Goal: Task Accomplishment & Management: Manage account settings

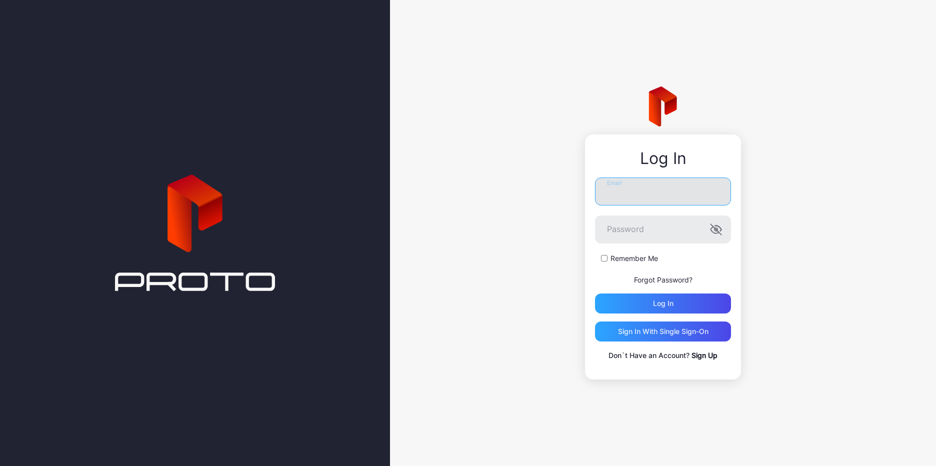
click at [670, 193] on input "Email" at bounding box center [663, 192] width 136 height 28
click at [529, 362] on div "Log In Email Password Remember Me Forgot Password? Log in Sign in With Single S…" at bounding box center [663, 233] width 546 height 466
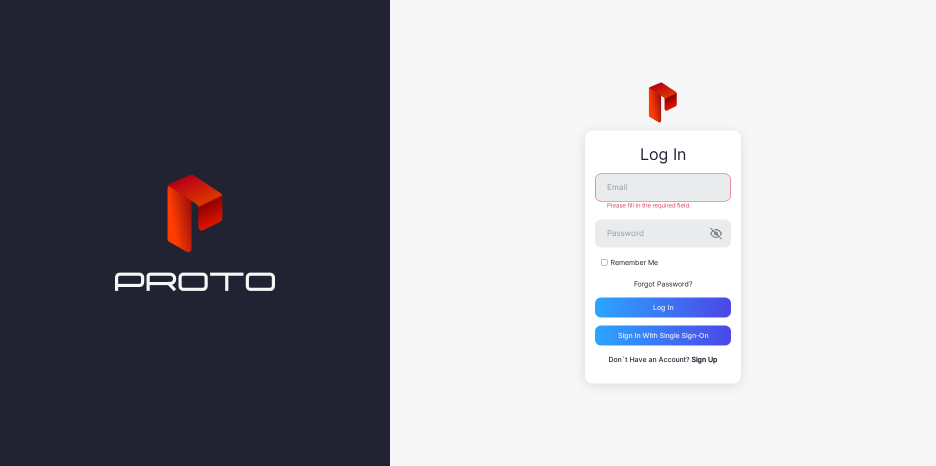
click at [703, 358] on link "Sign Up" at bounding box center [705, 359] width 26 height 9
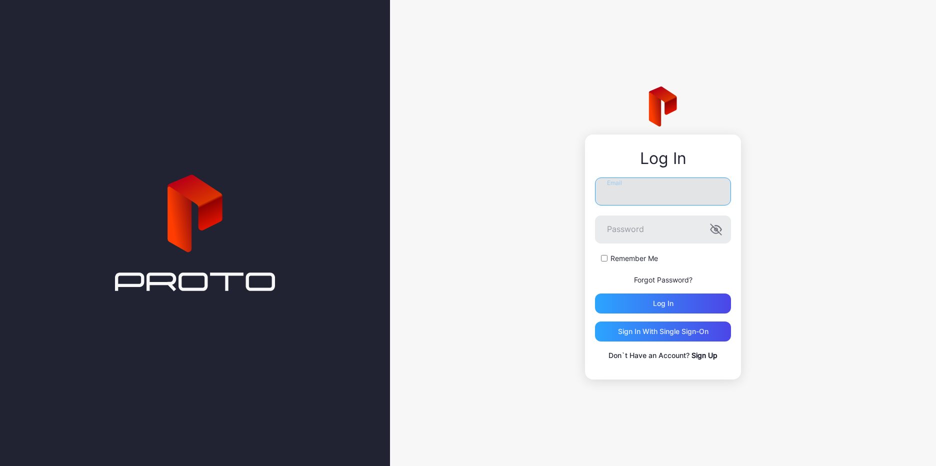
click at [636, 195] on input "Email" at bounding box center [663, 192] width 136 height 28
type input "**********"
click at [654, 279] on p "Forgot Password?" at bounding box center [663, 280] width 136 height 12
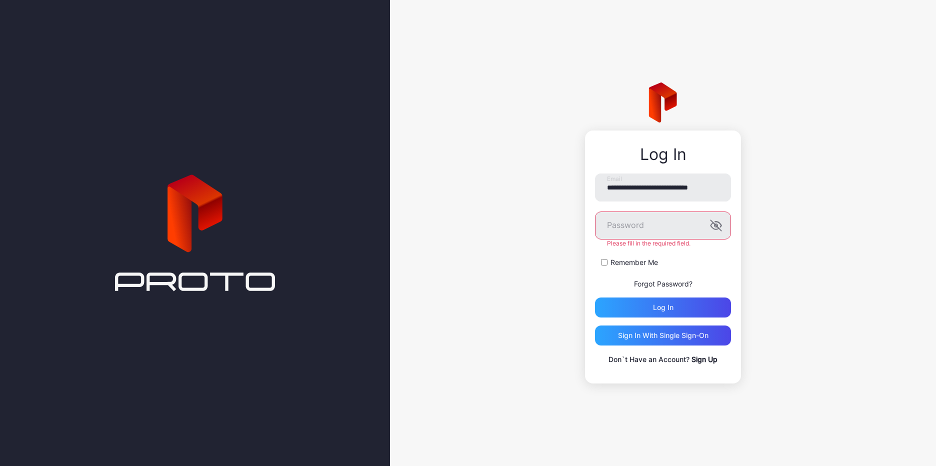
click at [660, 285] on link "Forgot Password?" at bounding box center [663, 284] width 59 height 9
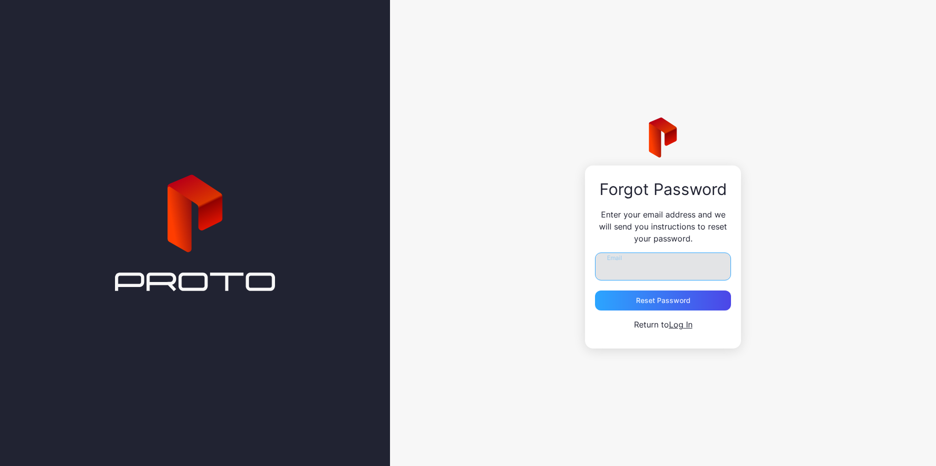
click at [647, 270] on input "Email" at bounding box center [663, 267] width 136 height 28
type input "**********"
click at [640, 304] on div "Reset Password" at bounding box center [663, 301] width 55 height 8
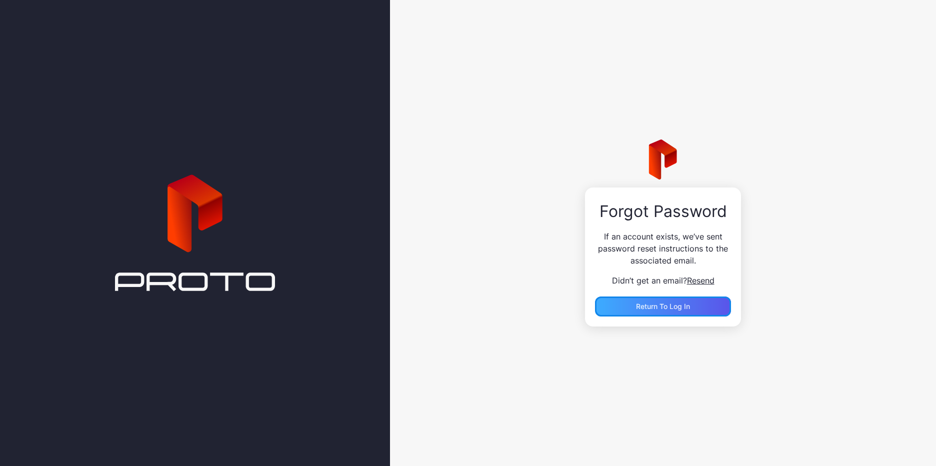
click at [652, 309] on span "Return to Log In" at bounding box center [663, 306] width 54 height 9
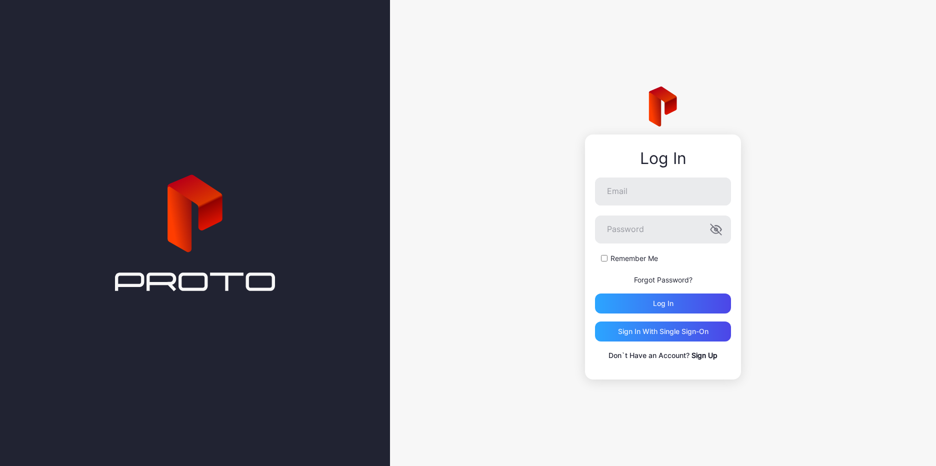
click at [708, 352] on link "Sign Up" at bounding box center [705, 355] width 26 height 9
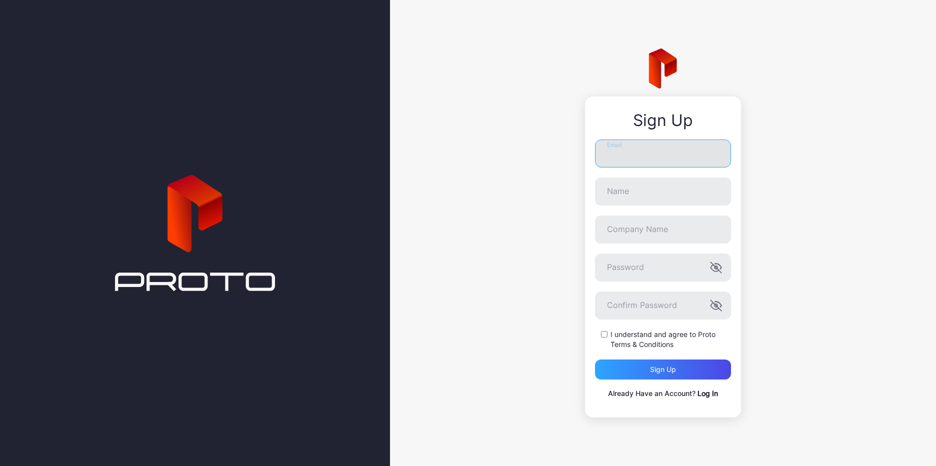
click at [640, 157] on input "Email" at bounding box center [663, 154] width 136 height 28
type input "**********"
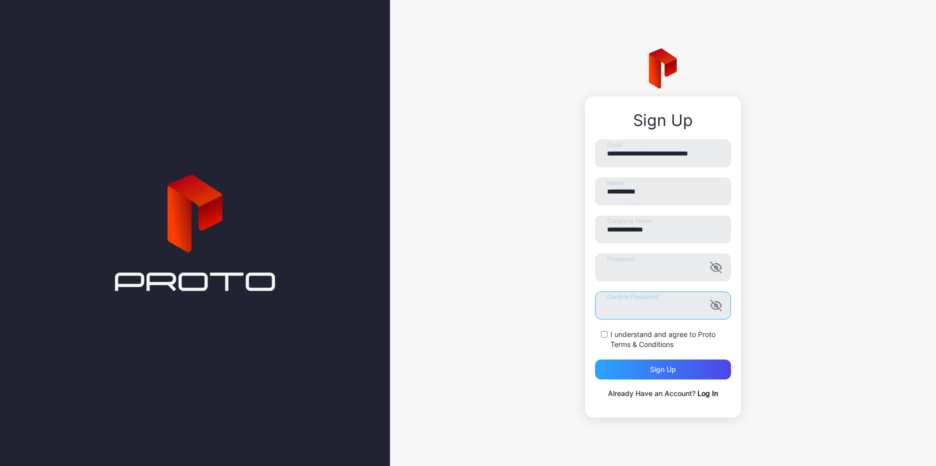
click at [595, 360] on button "Sign up" at bounding box center [663, 370] width 136 height 20
click at [673, 374] on div "Sign up" at bounding box center [663, 370] width 136 height 20
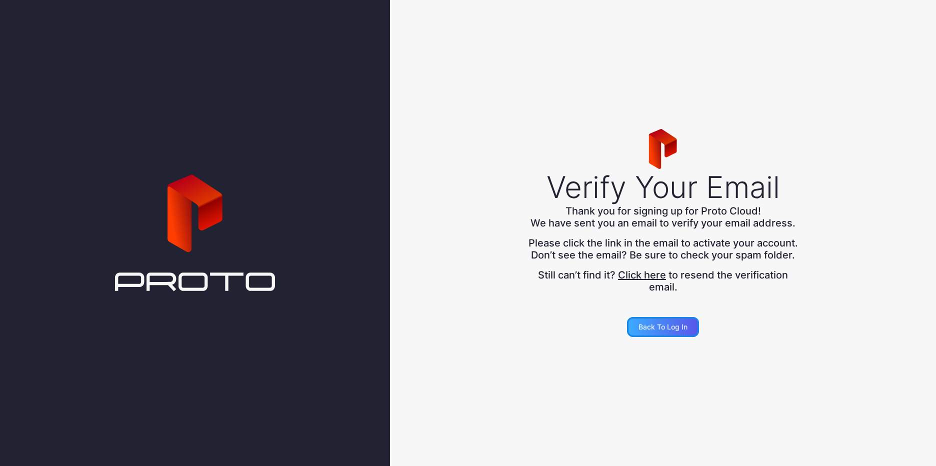
click at [679, 331] on div "Back to Log in" at bounding box center [663, 327] width 49 height 8
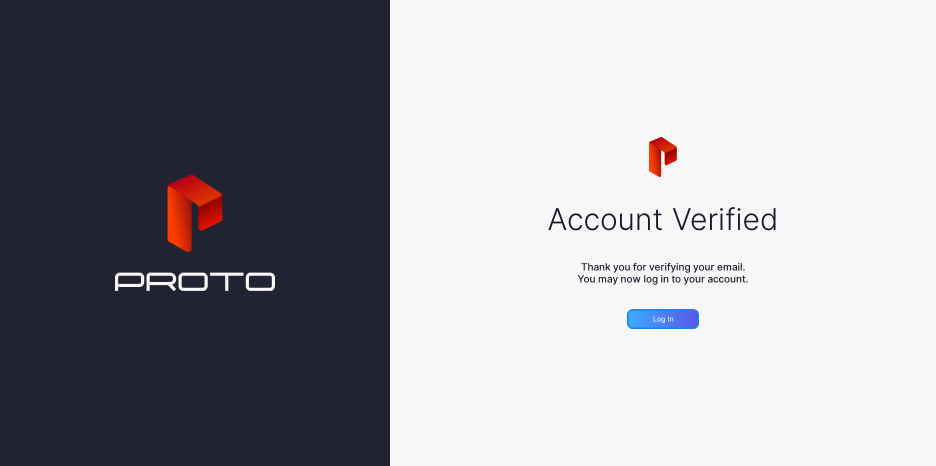
click at [692, 319] on div "Log in" at bounding box center [663, 319] width 72 height 20
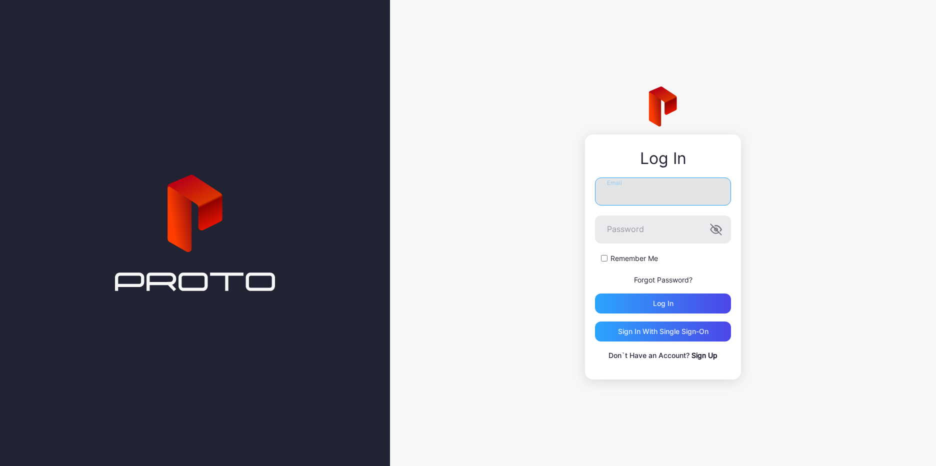
click at [636, 190] on input "Email" at bounding box center [663, 192] width 136 height 28
type input "**********"
click at [595, 294] on button "Log in" at bounding box center [663, 304] width 136 height 20
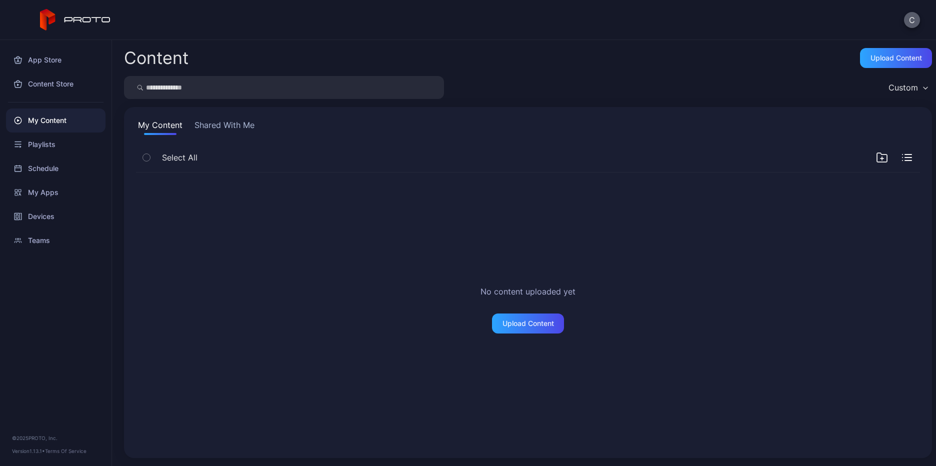
click at [911, 22] on button "C" at bounding box center [912, 20] width 16 height 16
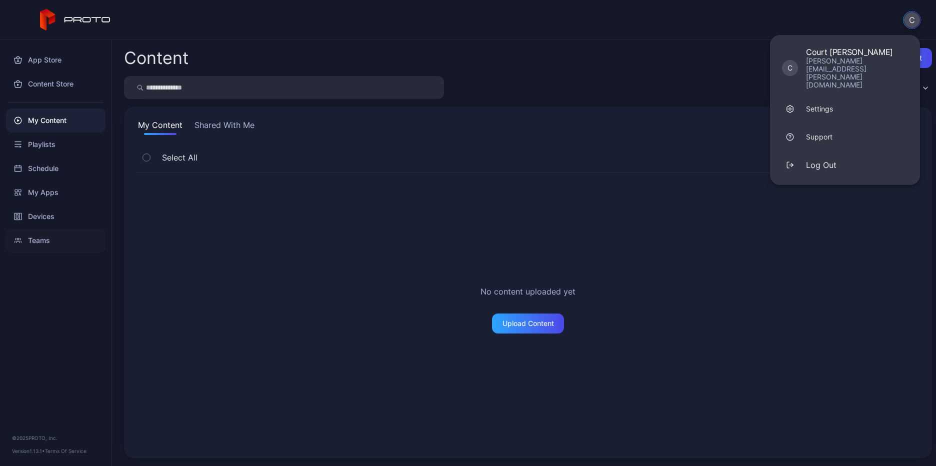
click at [41, 241] on div "Teams" at bounding box center [56, 241] width 100 height 24
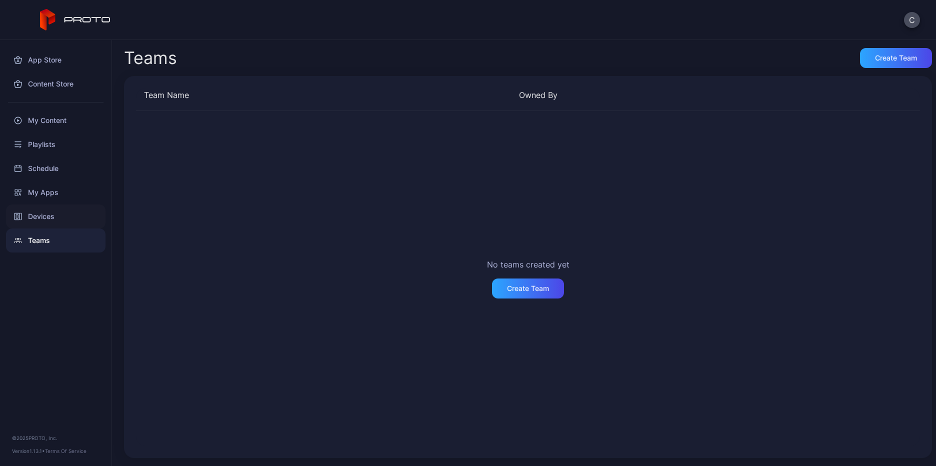
click at [37, 217] on div "Devices" at bounding box center [56, 217] width 100 height 24
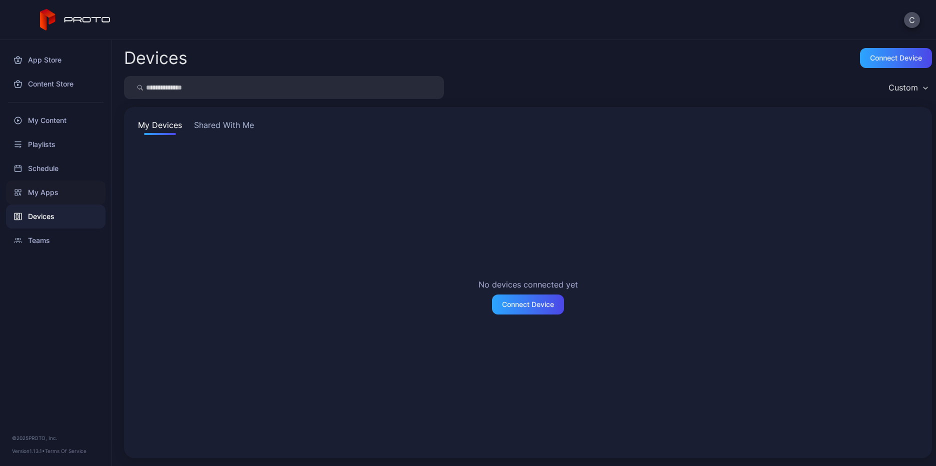
click at [55, 191] on div "My Apps" at bounding box center [56, 193] width 100 height 24
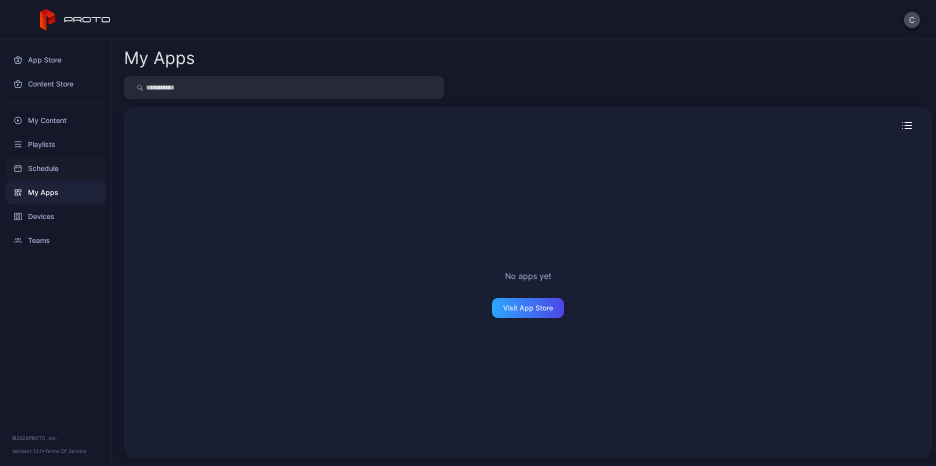
click at [60, 165] on div "Schedule" at bounding box center [56, 169] width 100 height 24
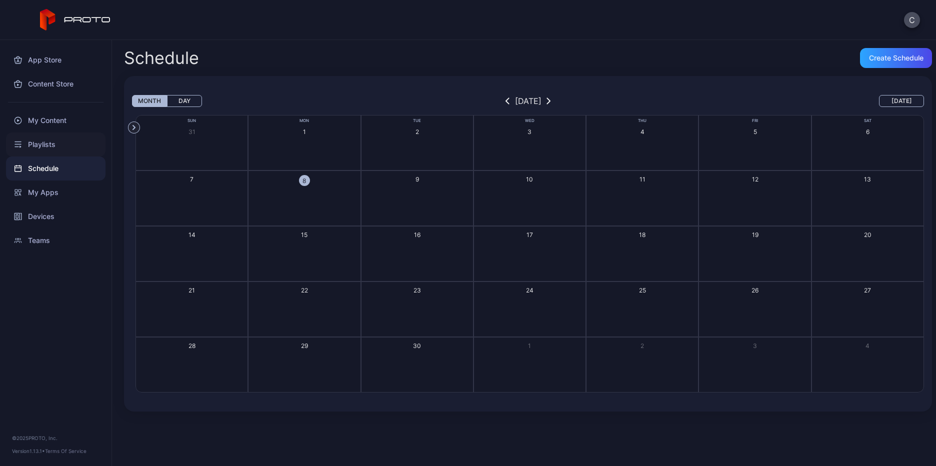
click at [55, 147] on div "Playlists" at bounding box center [56, 145] width 100 height 24
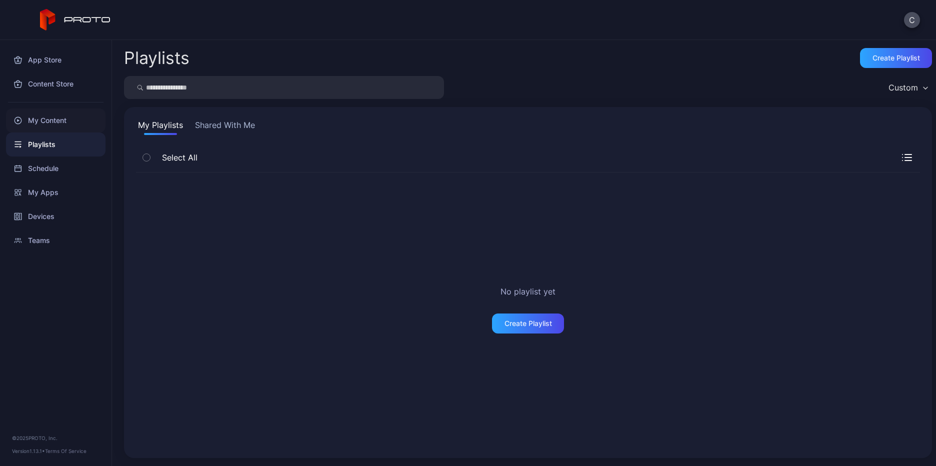
click at [55, 125] on div "My Content" at bounding box center [56, 121] width 100 height 24
click at [37, 86] on div "Content Store" at bounding box center [56, 84] width 100 height 24
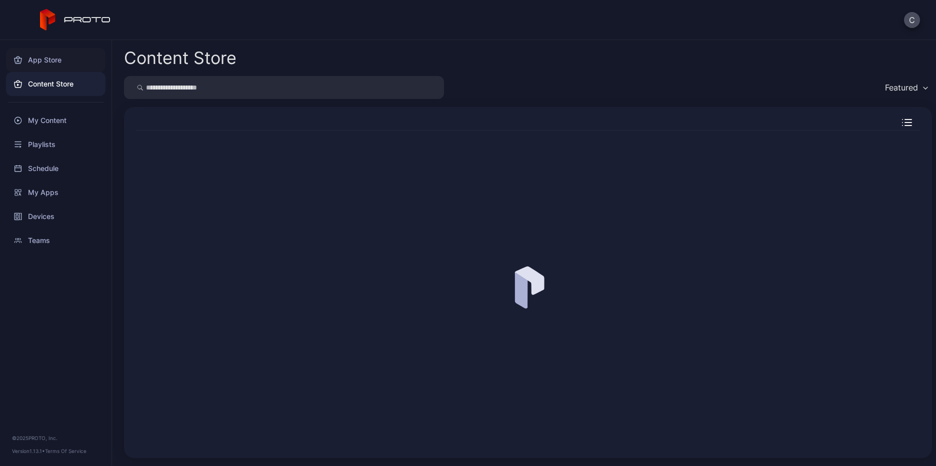
click at [37, 62] on div "App Store" at bounding box center [56, 60] width 100 height 24
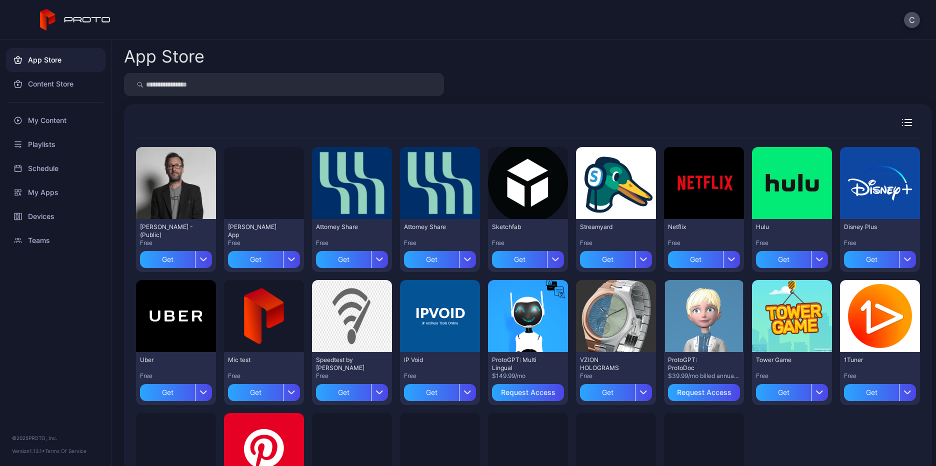
click at [651, 70] on div "App Store Preview [PERSON_NAME] N Persona - (Public) Free Get Preview [PERSON_N…" at bounding box center [524, 253] width 824 height 426
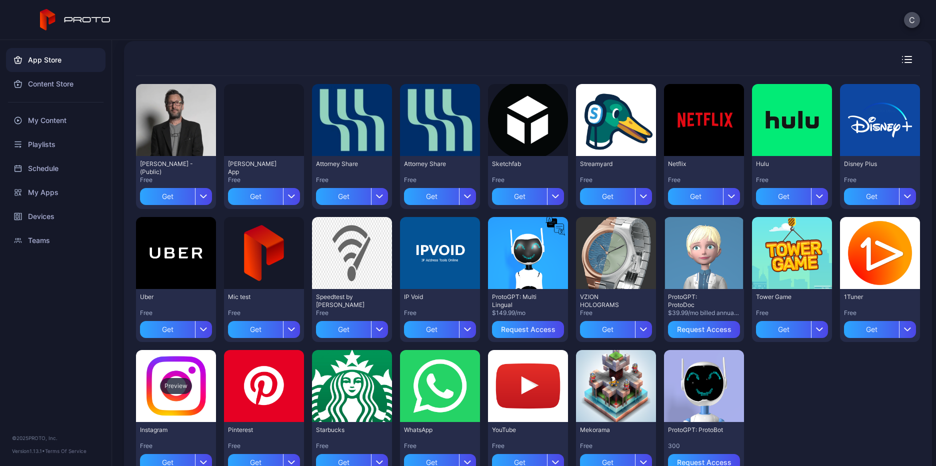
scroll to position [100, 0]
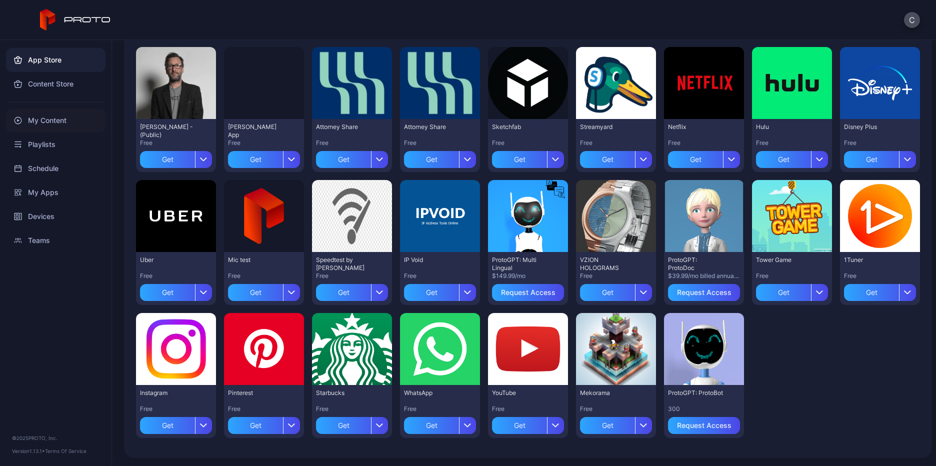
click at [51, 125] on div "My Content" at bounding box center [56, 121] width 100 height 24
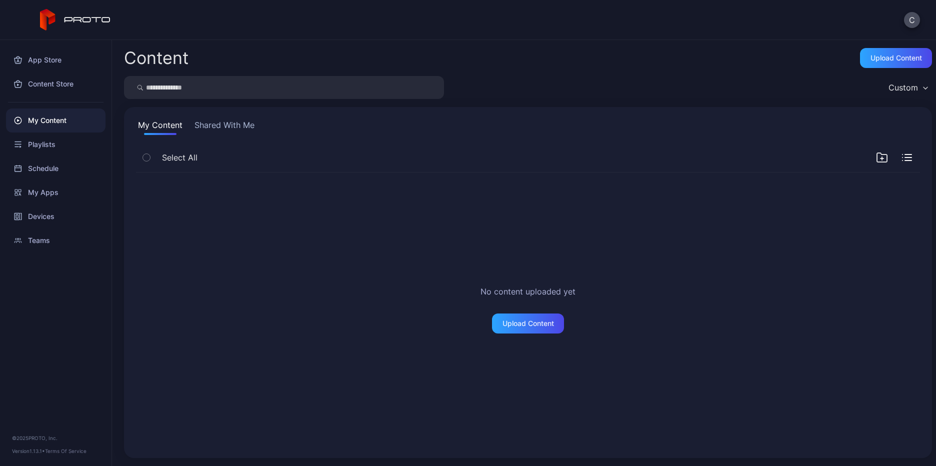
click at [236, 127] on button "Shared With Me" at bounding box center [225, 127] width 64 height 16
click at [675, 62] on div "Content Upload Content" at bounding box center [528, 58] width 808 height 20
click at [897, 85] on div "Custom" at bounding box center [904, 88] width 30 height 10
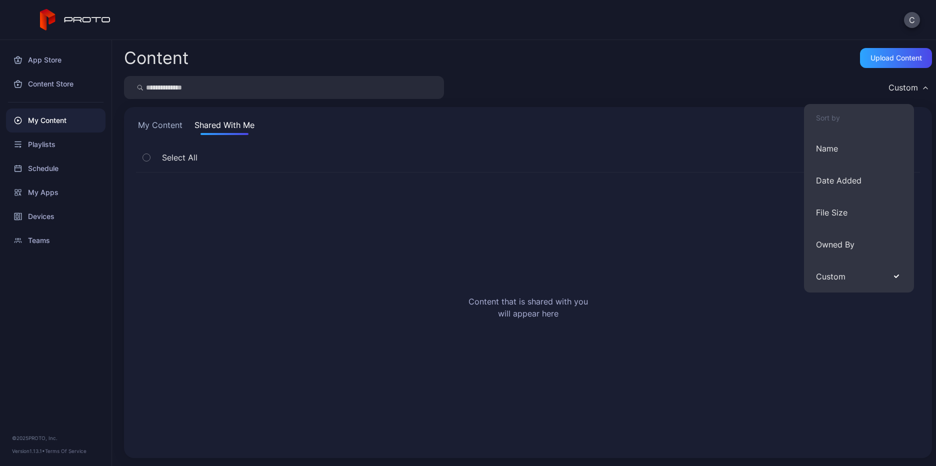
drag, startPoint x: 783, startPoint y: 79, endPoint x: 723, endPoint y: 32, distance: 76.3
click at [783, 79] on div "Custom" at bounding box center [528, 87] width 808 height 23
